Goal: Task Accomplishment & Management: Use online tool/utility

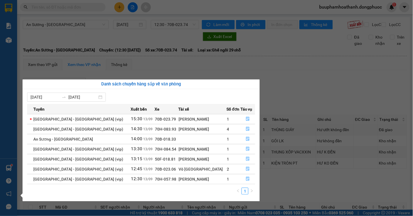
click at [292, 72] on section "Kết quả tìm kiếm ( 9 ) Bộ lọc Thuộc VP này Mã ĐH Trạng thái Món hàng Tổng cước …" at bounding box center [206, 108] width 413 height 216
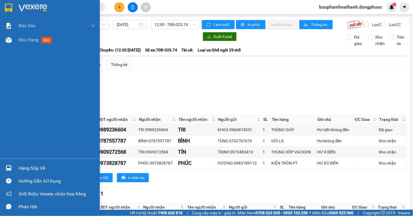
click at [23, 168] on div "Hàng sắp về" at bounding box center [57, 168] width 77 height 9
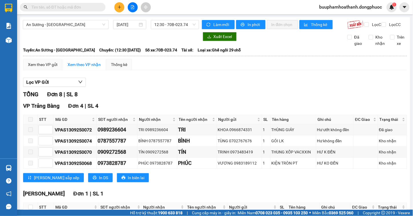
click at [335, 89] on section "Kết quả tìm kiếm ( 9 ) Bộ lọc Thuộc VP này Mã ĐH Trạng thái Món hàng Tổng cước …" at bounding box center [206, 108] width 413 height 216
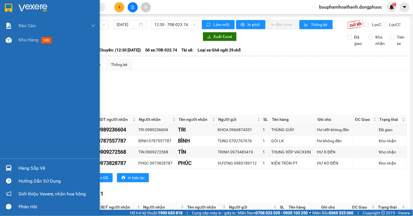
click at [22, 168] on div "Hàng sắp về" at bounding box center [57, 168] width 77 height 9
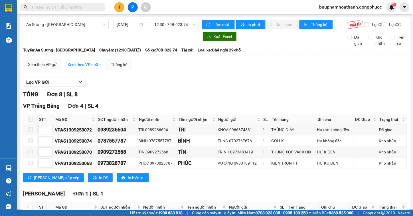
click at [307, 80] on section "Kết quả tìm kiếm ( 9 ) Bộ lọc Thuộc VP này Mã ĐH Trạng thái Món hàng Tổng cước …" at bounding box center [206, 108] width 413 height 216
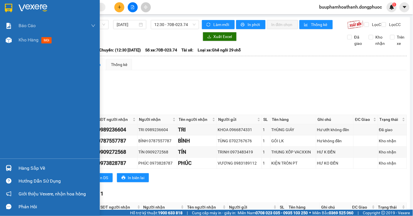
click at [21, 170] on div "Hàng sắp về" at bounding box center [57, 168] width 77 height 9
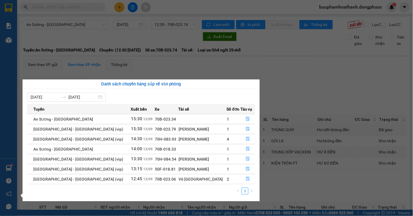
click at [340, 74] on section "Kết quả tìm kiếm ( 9 ) Bộ lọc Thuộc VP này Mã ĐH Trạng thái Món hàng Tổng cước …" at bounding box center [206, 108] width 413 height 216
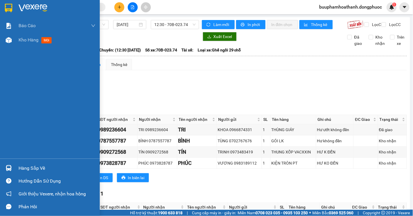
click at [23, 169] on div "Hàng sắp về" at bounding box center [57, 168] width 77 height 9
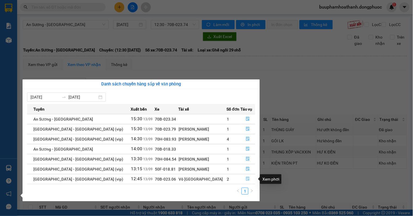
click at [247, 180] on icon "file-done" at bounding box center [248, 179] width 4 height 4
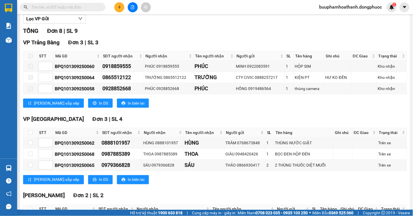
scroll to position [125, 0]
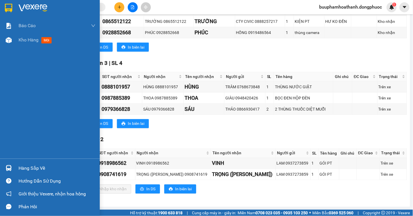
click at [26, 169] on div "Hàng sắp về" at bounding box center [57, 168] width 77 height 9
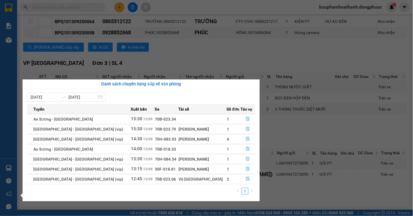
click at [284, 123] on section "Kết quả tìm kiếm ( 9 ) Bộ lọc Thuộc VP này Mã ĐH Trạng thái Món hàng Tổng cước …" at bounding box center [206, 108] width 413 height 216
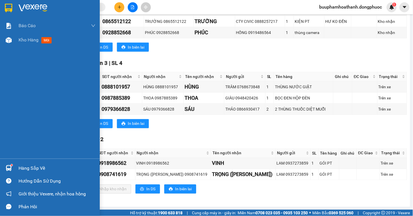
click at [21, 167] on div "Hàng sắp về" at bounding box center [57, 168] width 77 height 9
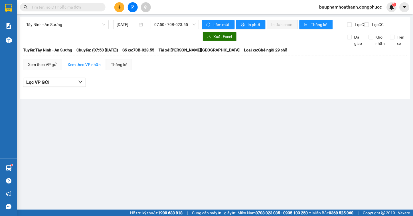
click at [64, 7] on input "text" at bounding box center [64, 7] width 67 height 6
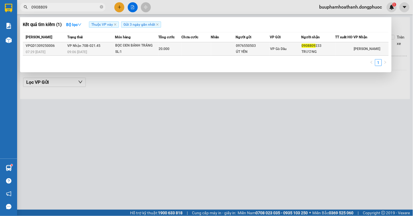
type input "0908809"
click at [98, 53] on div "09:06 - 13/09" at bounding box center [90, 52] width 47 height 6
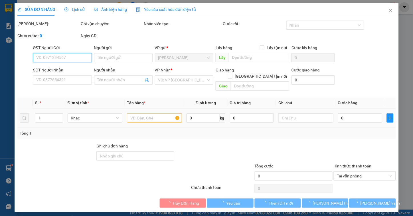
type input "0976550503"
type input "ÚT YẾN"
type input "0908809233"
type input "TRƯƠNG"
type input "20.000"
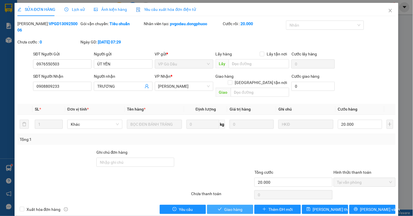
click at [238, 206] on span "Giao hàng" at bounding box center [233, 209] width 18 height 6
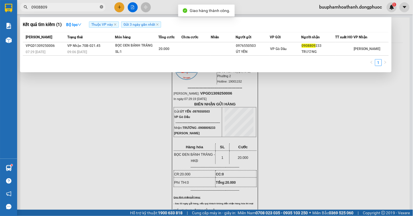
click at [102, 6] on icon "close-circle" at bounding box center [101, 6] width 3 height 3
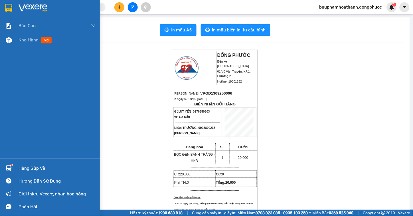
click at [39, 162] on div "Hàng sắp về" at bounding box center [50, 167] width 100 height 13
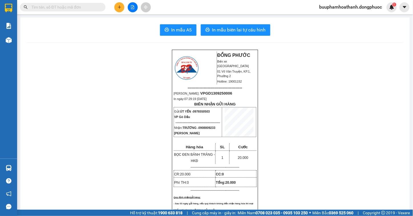
click at [119, 38] on section "Kết quả tìm kiếm ( 1 ) Bộ lọc Thuộc VP này Gửi 3 ngày gần nhất Mã ĐH Trạng thái…" at bounding box center [206, 108] width 413 height 216
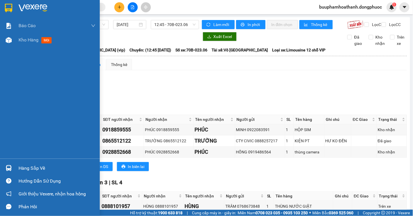
click at [18, 165] on div "Hàng sắp về" at bounding box center [50, 167] width 100 height 13
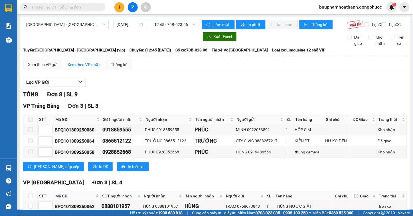
click at [204, 78] on section "Kết quả tìm kiếm ( 0 ) Bộ lọc Thuộc VP này No Data buuphamhoathanh.dongphuoc 1 …" at bounding box center [206, 108] width 413 height 216
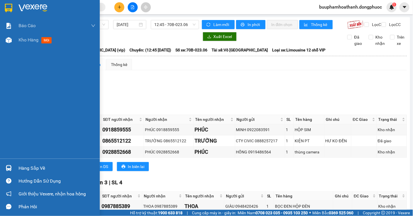
click at [21, 167] on div "Hàng sắp về" at bounding box center [57, 168] width 77 height 9
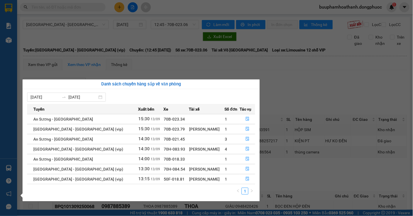
click at [316, 90] on section "Kết quả tìm kiếm ( 0 ) Bộ lọc No Data buuphamhoathanh.dongphuoc 1 Báo cáo Mẫu 1…" at bounding box center [206, 108] width 413 height 216
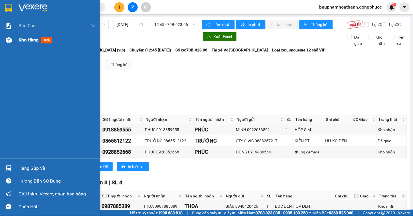
click at [20, 38] on span "Kho hàng" at bounding box center [29, 39] width 20 height 5
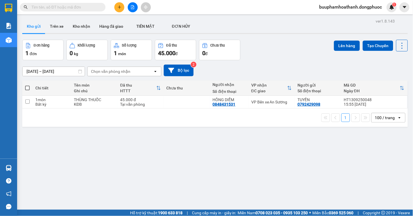
click at [150, 162] on div "ver 1.8.143 Kho gửi Trên xe Kho nhận Hàng đã giao TIỀN MẶT ĐƠN HỦY Đơn hàng 1…" at bounding box center [215, 125] width 390 height 216
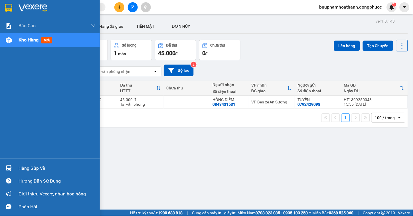
click at [23, 170] on div "Hàng sắp về" at bounding box center [57, 168] width 77 height 9
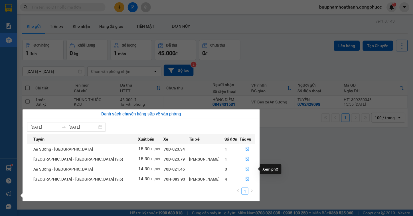
click at [248, 169] on button "button" at bounding box center [247, 168] width 15 height 9
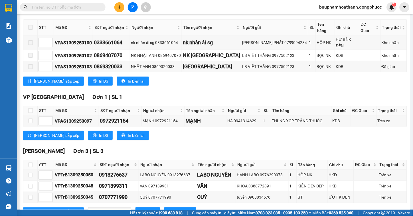
scroll to position [113, 0]
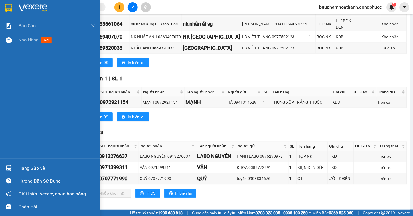
click at [27, 166] on div "Hàng sắp về" at bounding box center [57, 168] width 77 height 9
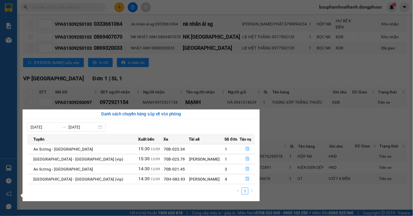
click at [27, 109] on div "Danh sách chuyến hàng sắp về văn phòng" at bounding box center [141, 114] width 237 height 10
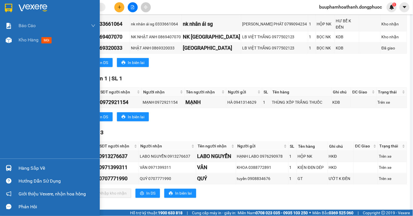
click at [9, 101] on div "Báo cáo Mẫu 1: Báo cáo dòng tiền Mẫu 1: Báo cáo dòng tiền theo nhân viên Mẫu 1:…" at bounding box center [50, 108] width 100 height 216
click at [33, 162] on div "Hàng sắp về" at bounding box center [50, 167] width 100 height 13
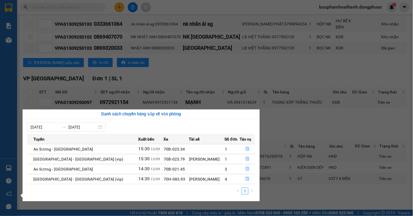
drag, startPoint x: 4, startPoint y: 127, endPoint x: 6, endPoint y: 132, distance: 5.2
click at [4, 129] on div "Báo cáo Mẫu 1: Báo cáo dòng tiền Mẫu 1: Báo cáo dòng tiền theo nhân viên Mẫu 1:…" at bounding box center [8, 108] width 17 height 216
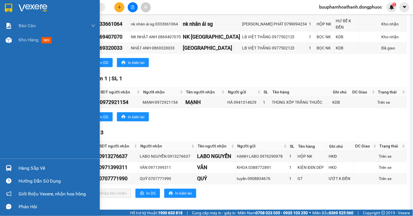
click at [25, 168] on div "Hàng sắp về" at bounding box center [57, 168] width 77 height 9
click at [17, 109] on div "Báo cáo Mẫu 1: Báo cáo dòng tiền Mẫu 1: Báo cáo dòng tiền theo nhân viên Mẫu 1:…" at bounding box center [50, 108] width 100 height 216
click at [35, 167] on div "Hàng sắp về" at bounding box center [57, 168] width 77 height 9
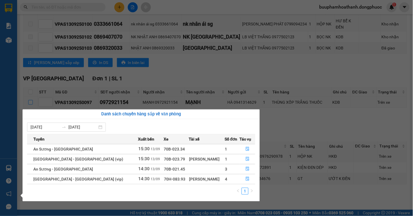
click at [28, 101] on section "Kết quả tìm kiếm ( 0 ) Bộ lọc No Data buuphamhoathanh.dongphuoc 1 Báo cáo Mẫu 1…" at bounding box center [206, 108] width 413 height 216
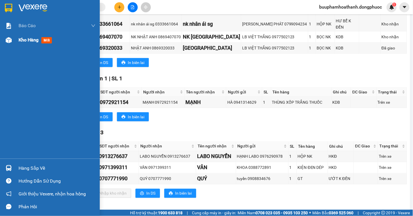
click at [17, 38] on div "Kho hàng mới" at bounding box center [50, 40] width 100 height 14
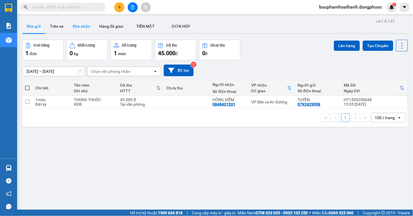
click at [82, 24] on button "Kho nhận" at bounding box center [81, 26] width 27 height 14
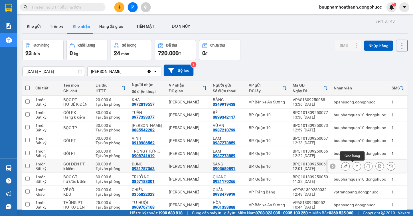
click at [355, 164] on button at bounding box center [357, 166] width 8 height 10
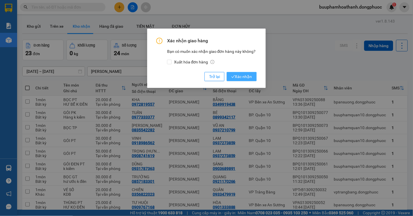
click at [235, 73] on span "Xác nhận" at bounding box center [241, 76] width 21 height 6
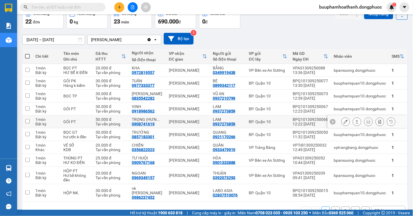
scroll to position [43, 0]
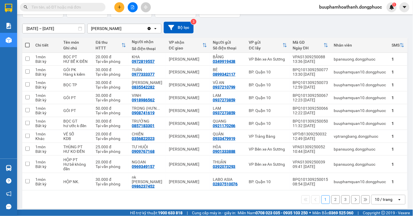
click at [378, 196] on div "10 / trang" at bounding box center [384, 199] width 18 height 6
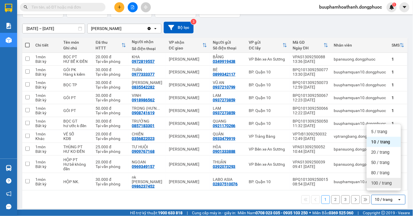
click at [378, 184] on span "100 / trang" at bounding box center [381, 183] width 21 height 6
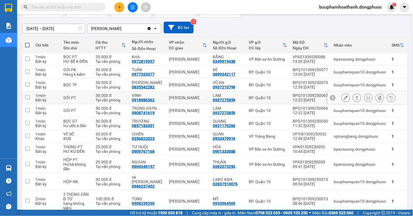
scroll to position [74, 0]
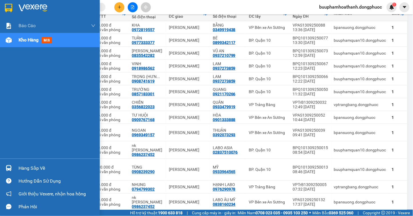
click at [19, 164] on div "Hàng sắp về" at bounding box center [57, 168] width 77 height 9
click at [12, 127] on div "Báo cáo Mẫu 1: Báo cáo dòng tiền Mẫu 1: Báo cáo dòng tiền theo nhân viên Mẫu 1:…" at bounding box center [50, 108] width 100 height 216
click at [24, 169] on div "Hàng sắp về" at bounding box center [57, 168] width 77 height 9
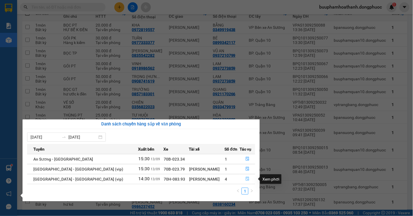
click at [246, 179] on icon "file-done" at bounding box center [247, 179] width 3 height 4
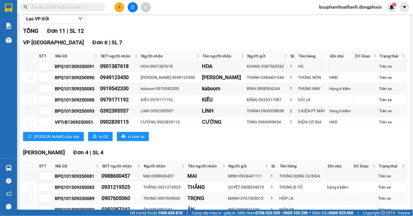
scroll to position [127, 0]
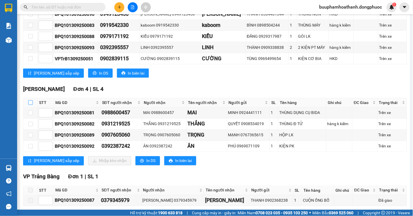
click at [31, 105] on input "checkbox" at bounding box center [30, 102] width 5 height 5
checkbox input "true"
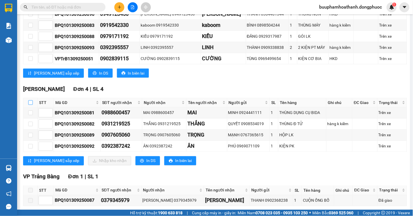
checkbox input "true"
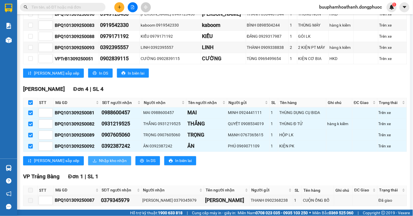
click at [99, 164] on span "Nhập kho nhận" at bounding box center [113, 160] width 28 height 6
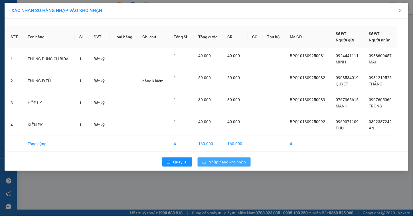
click at [231, 163] on span "Nhập hàng kho nhận" at bounding box center [227, 162] width 38 height 6
